Goal: Task Accomplishment & Management: Manage account settings

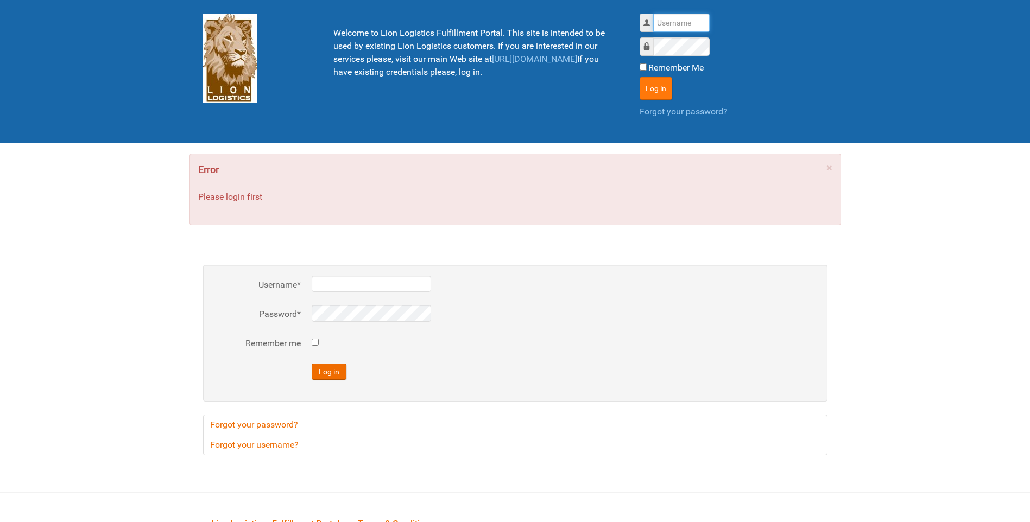
type input "lion"
click at [649, 89] on button "Log in" at bounding box center [656, 88] width 33 height 23
